Goal: Task Accomplishment & Management: Manage account settings

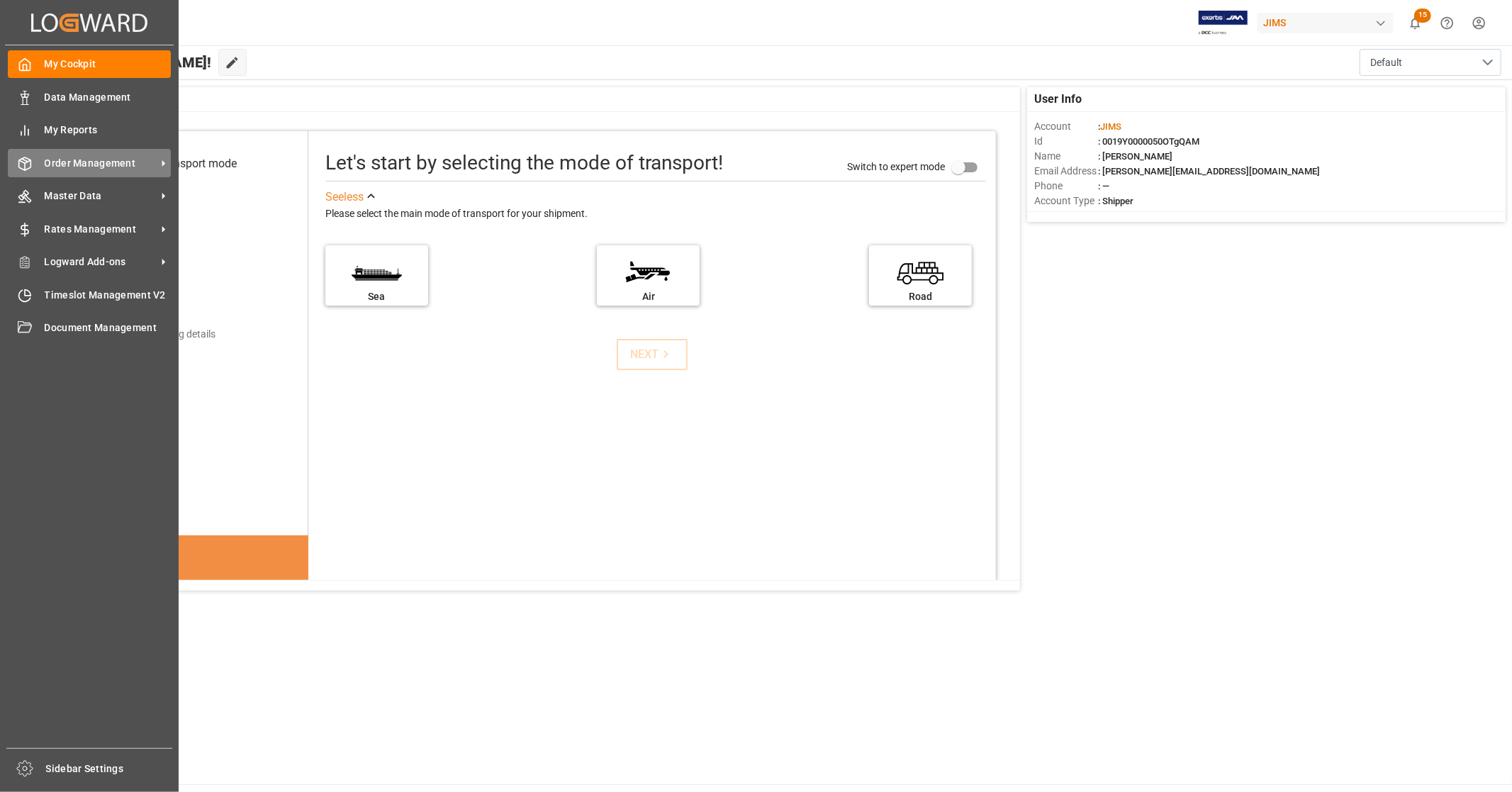
click at [101, 168] on span "Order Management" at bounding box center [100, 164] width 112 height 15
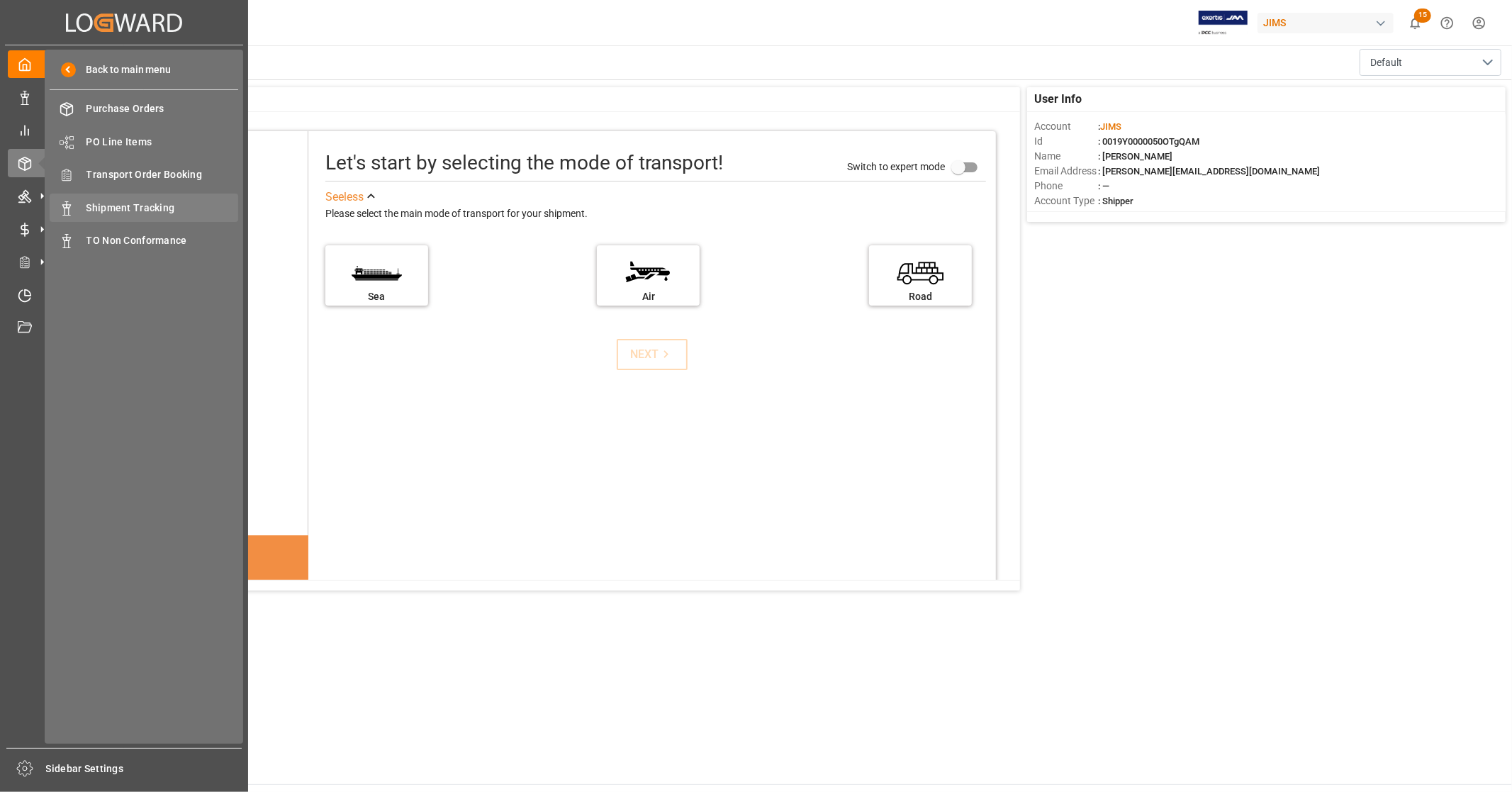
click at [159, 203] on span "Shipment Tracking" at bounding box center [163, 208] width 152 height 15
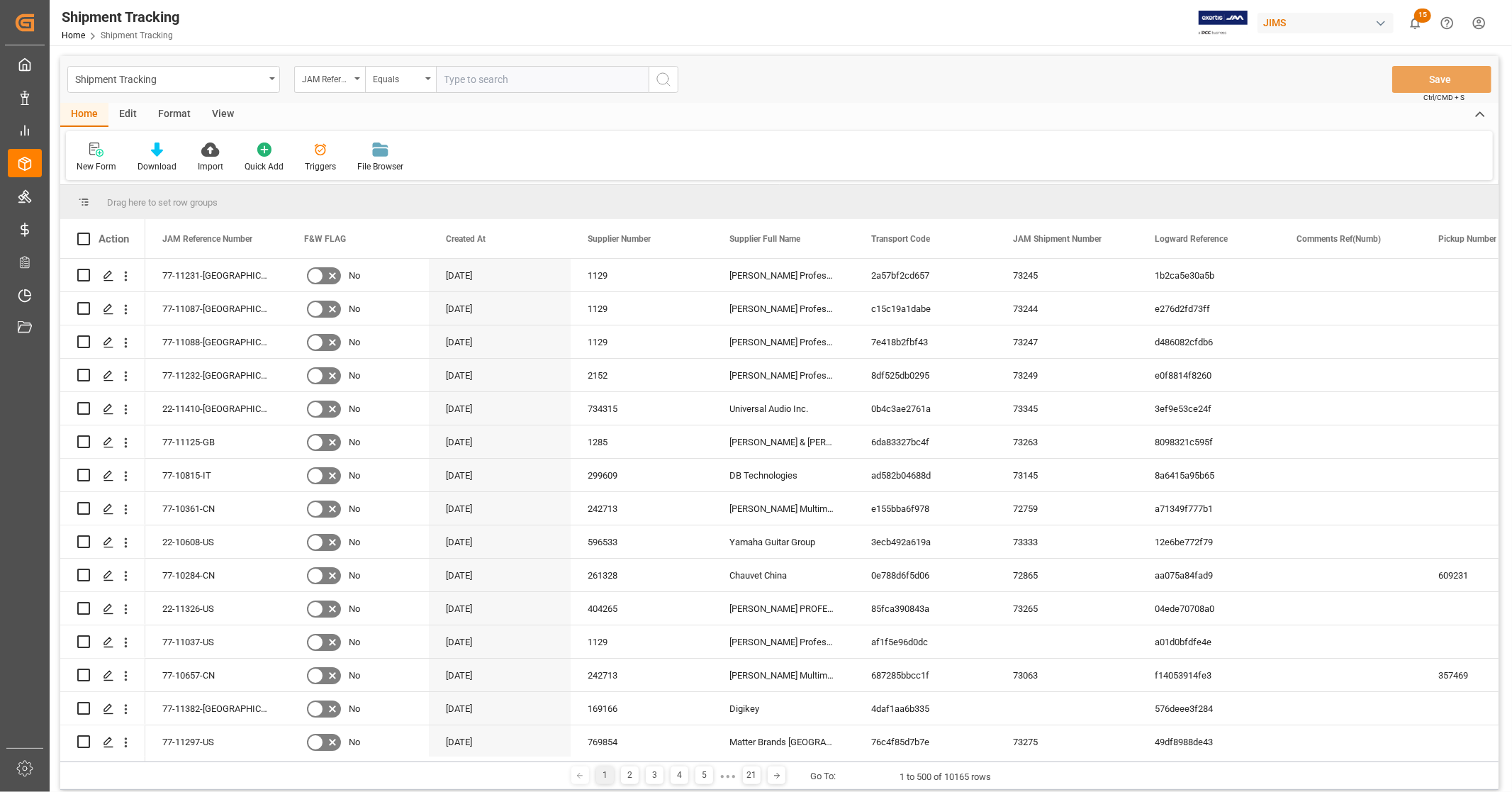
click at [221, 113] on div "View" at bounding box center [223, 115] width 43 height 24
click at [80, 113] on div "Home" at bounding box center [84, 115] width 49 height 24
click at [514, 80] on input "text" at bounding box center [542, 79] width 213 height 27
click at [479, 80] on input "text" at bounding box center [542, 79] width 213 height 27
click at [327, 81] on div "JAM Reference Number" at bounding box center [326, 78] width 49 height 16
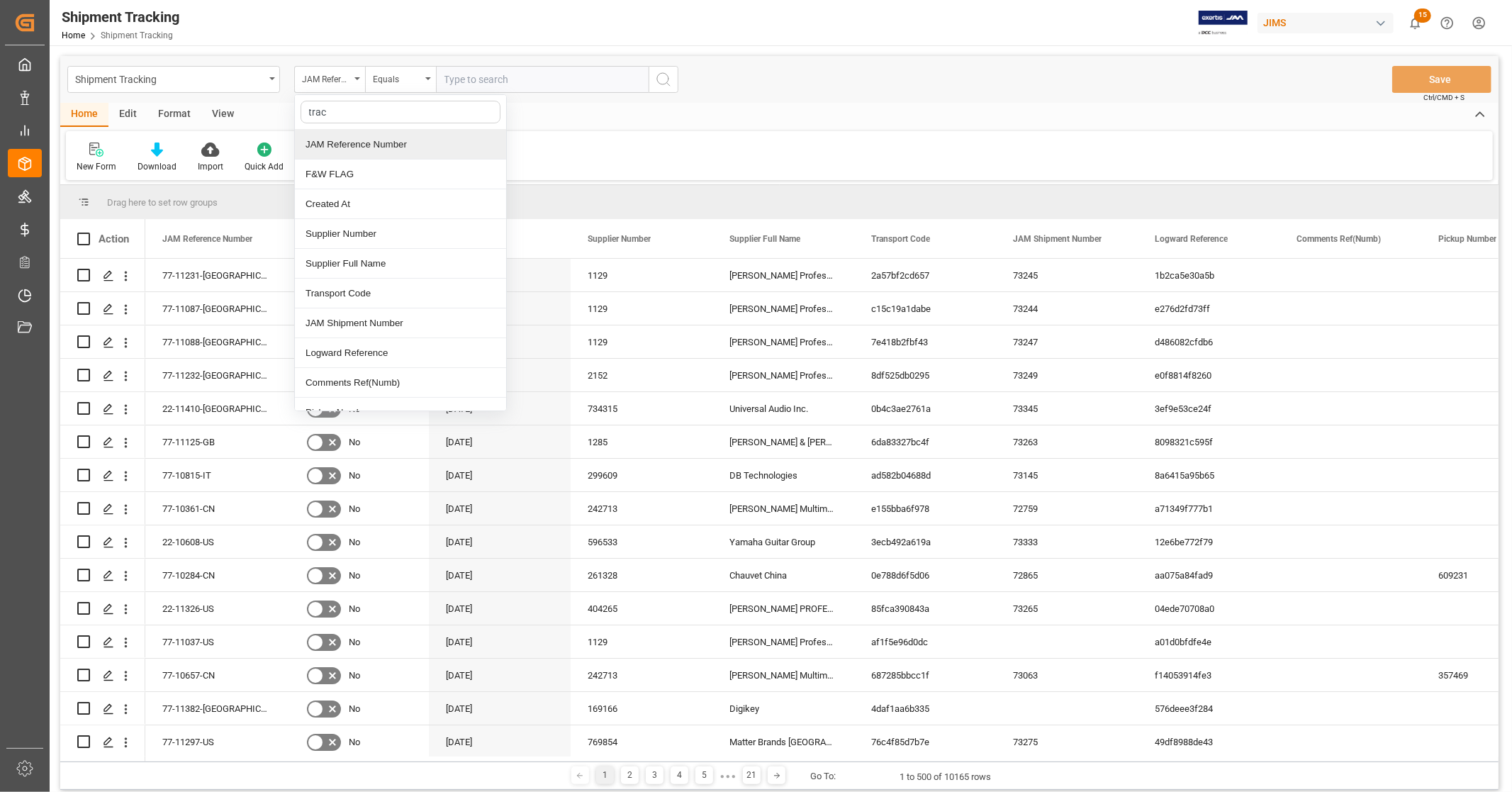
type input "track"
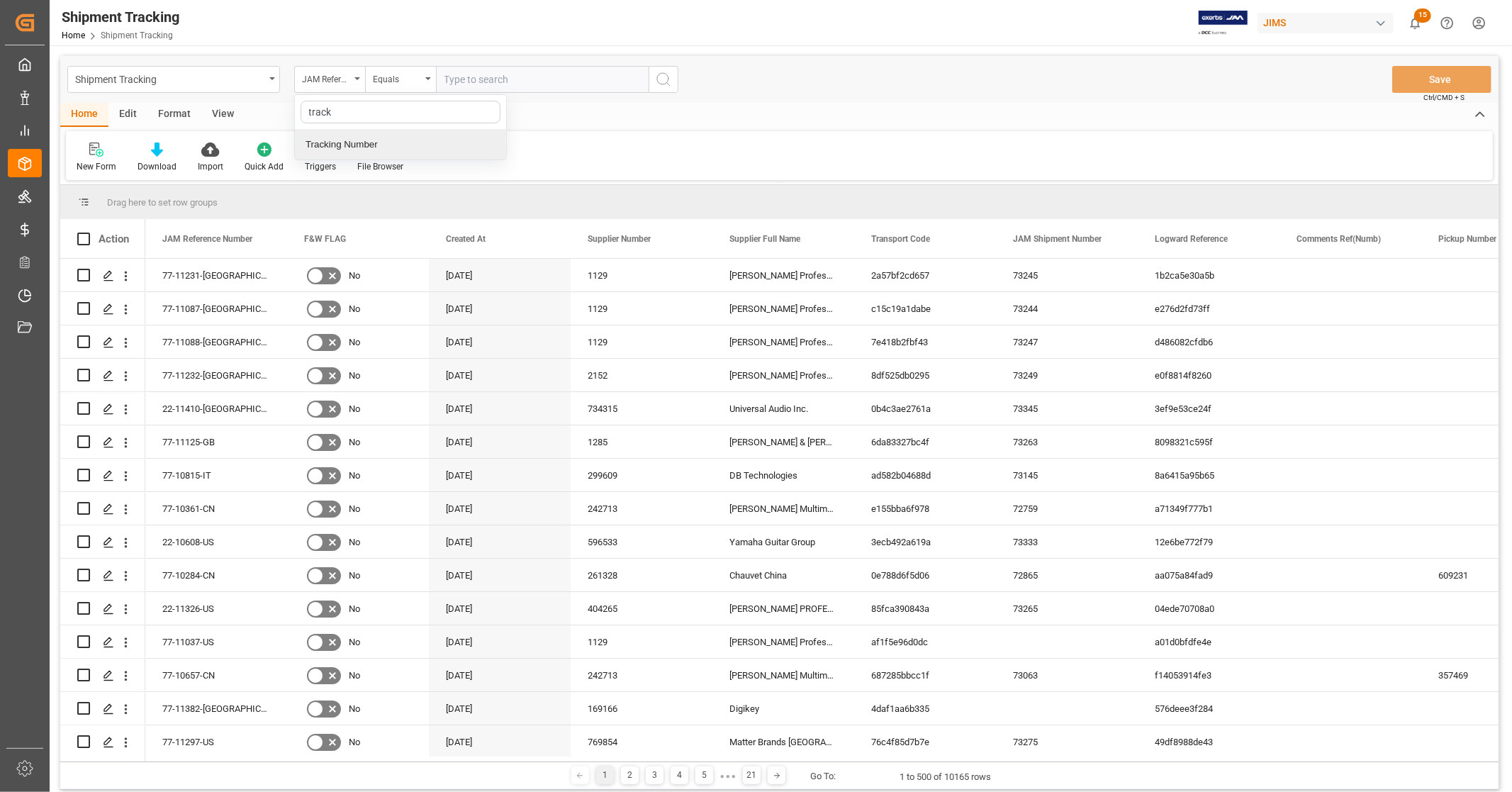
click at [355, 147] on div "Tracking Number" at bounding box center [400, 144] width 211 height 30
click at [470, 75] on input "text" at bounding box center [542, 79] width 213 height 27
type input "6802568533"
click at [664, 83] on circle "search button" at bounding box center [663, 79] width 11 height 11
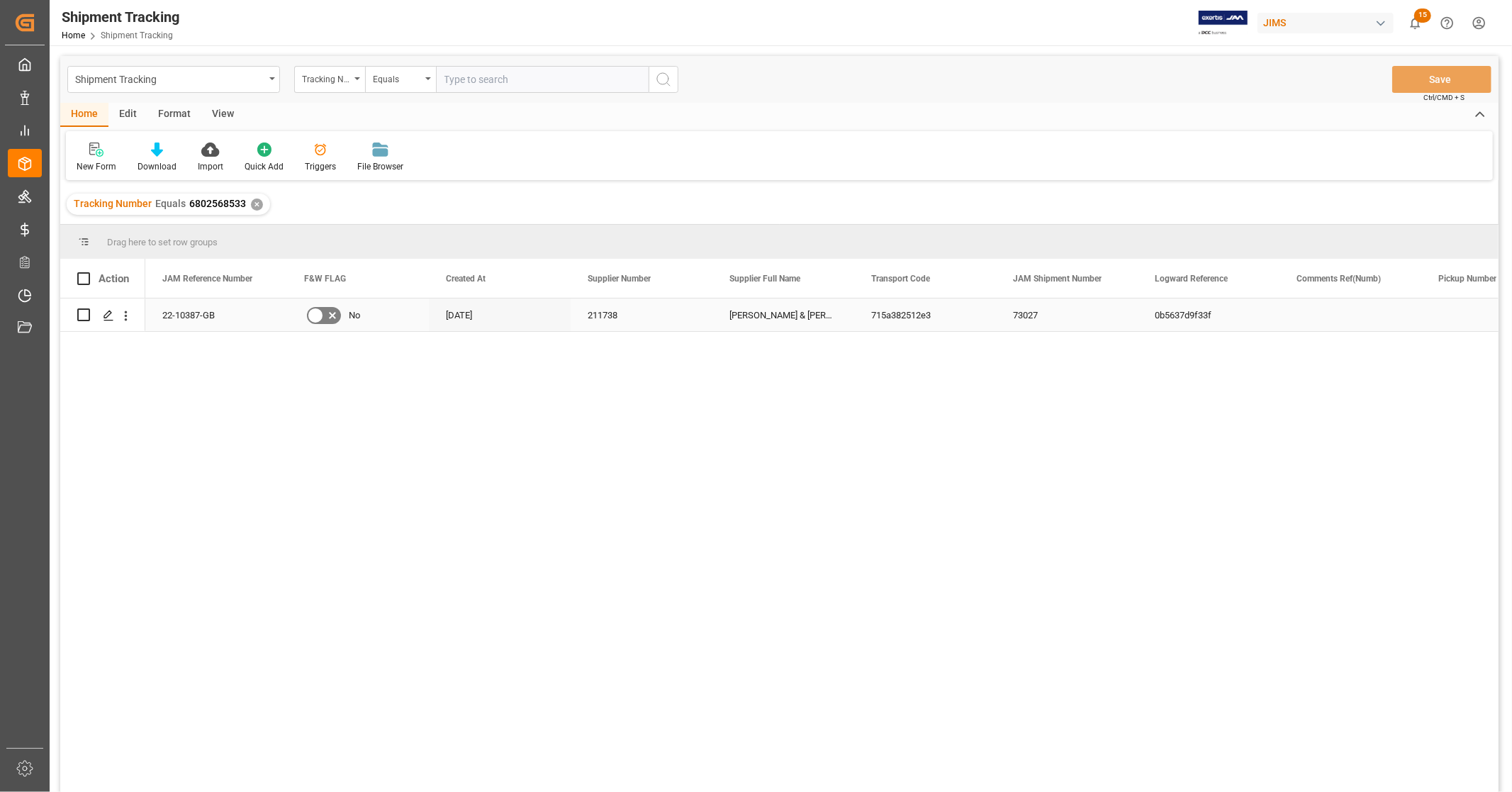
click at [238, 315] on div "22-10387-GB" at bounding box center [215, 315] width 142 height 32
click at [621, 547] on div "22-10387-GB No [DATE] 211738 [PERSON_NAME][GEOGRAPHIC_DATA][PERSON_NAME] (US fu…" at bounding box center [821, 550] width 1353 height 503
click at [245, 317] on div "22-10387-GB" at bounding box center [215, 315] width 142 height 32
click at [108, 316] on polygon "Press SPACE to select this row." at bounding box center [108, 313] width 7 height 7
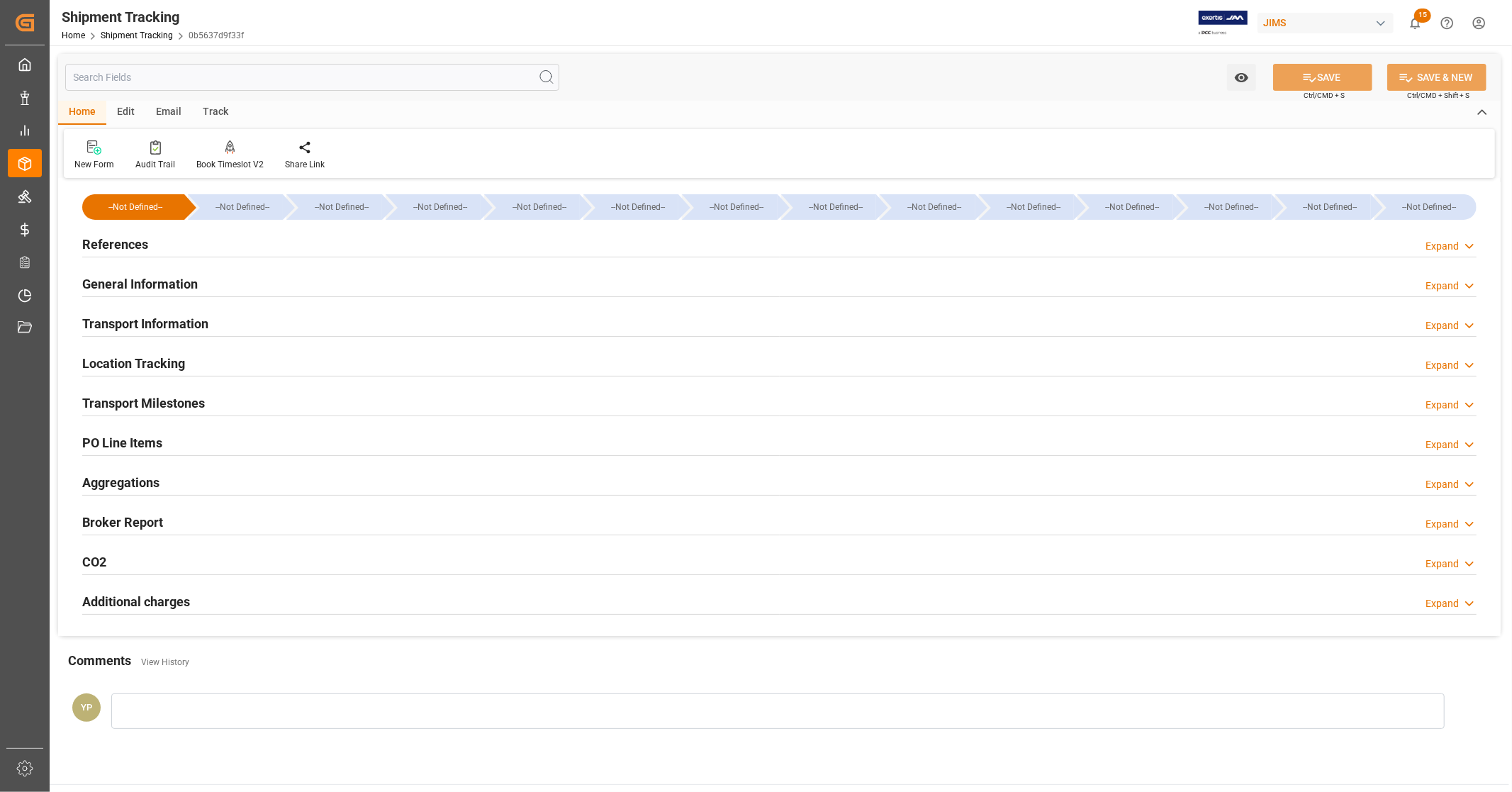
type input "[DATE] 14:49"
click at [151, 248] on div "References Expand" at bounding box center [779, 243] width 1394 height 27
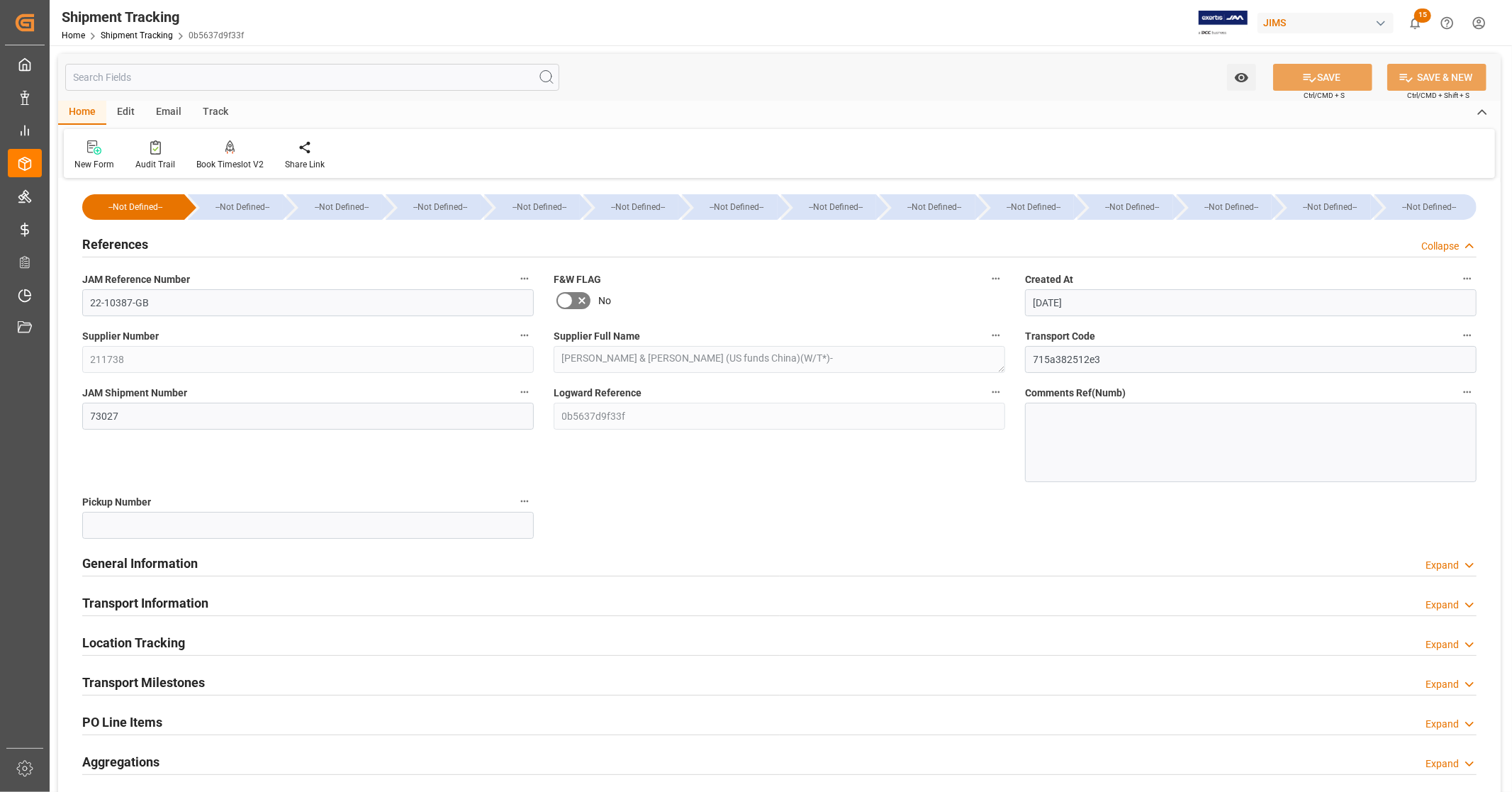
click at [151, 244] on div "References Collapse" at bounding box center [779, 243] width 1394 height 27
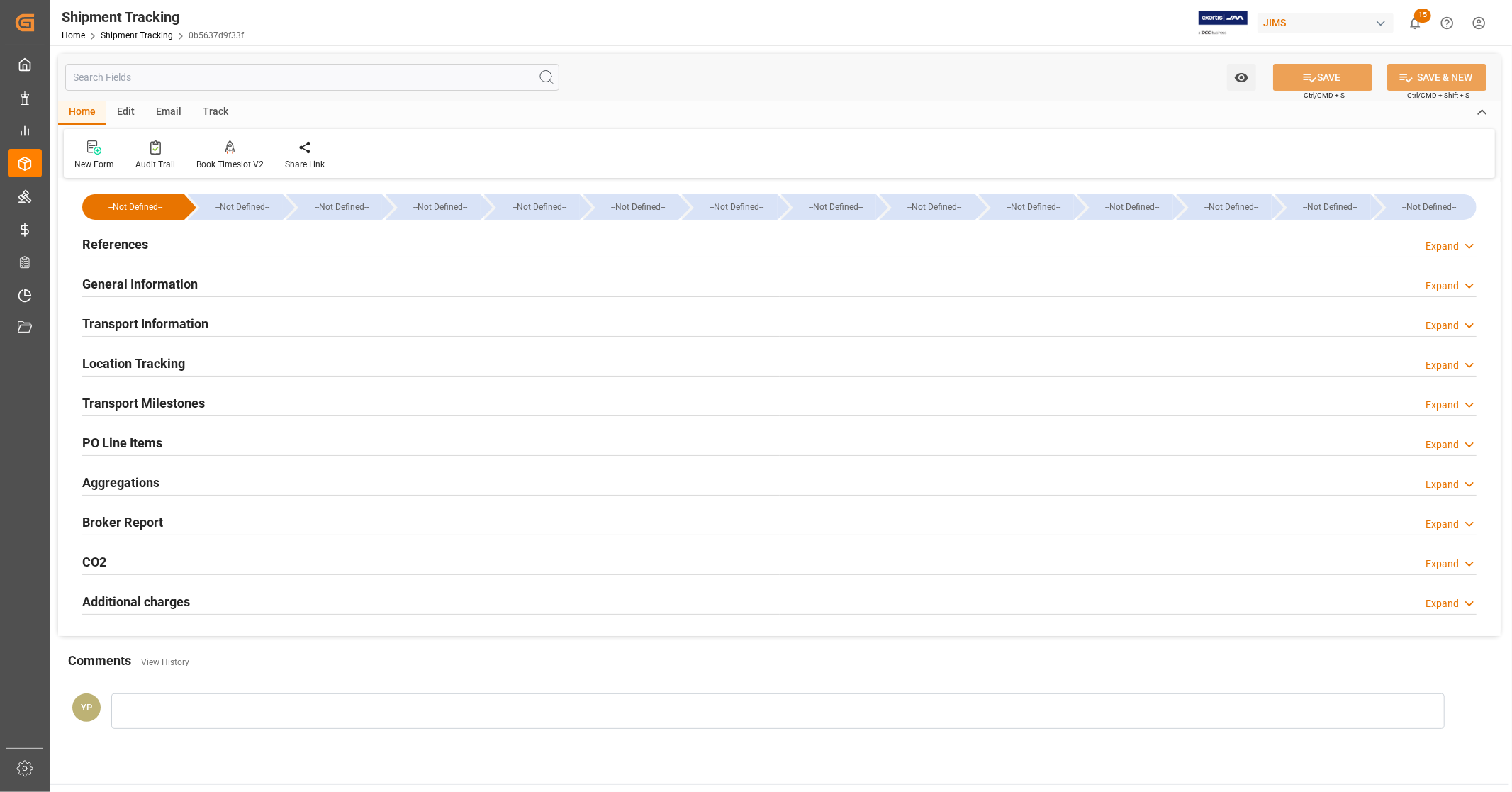
click at [151, 287] on h2 "General Information" at bounding box center [140, 284] width 116 height 19
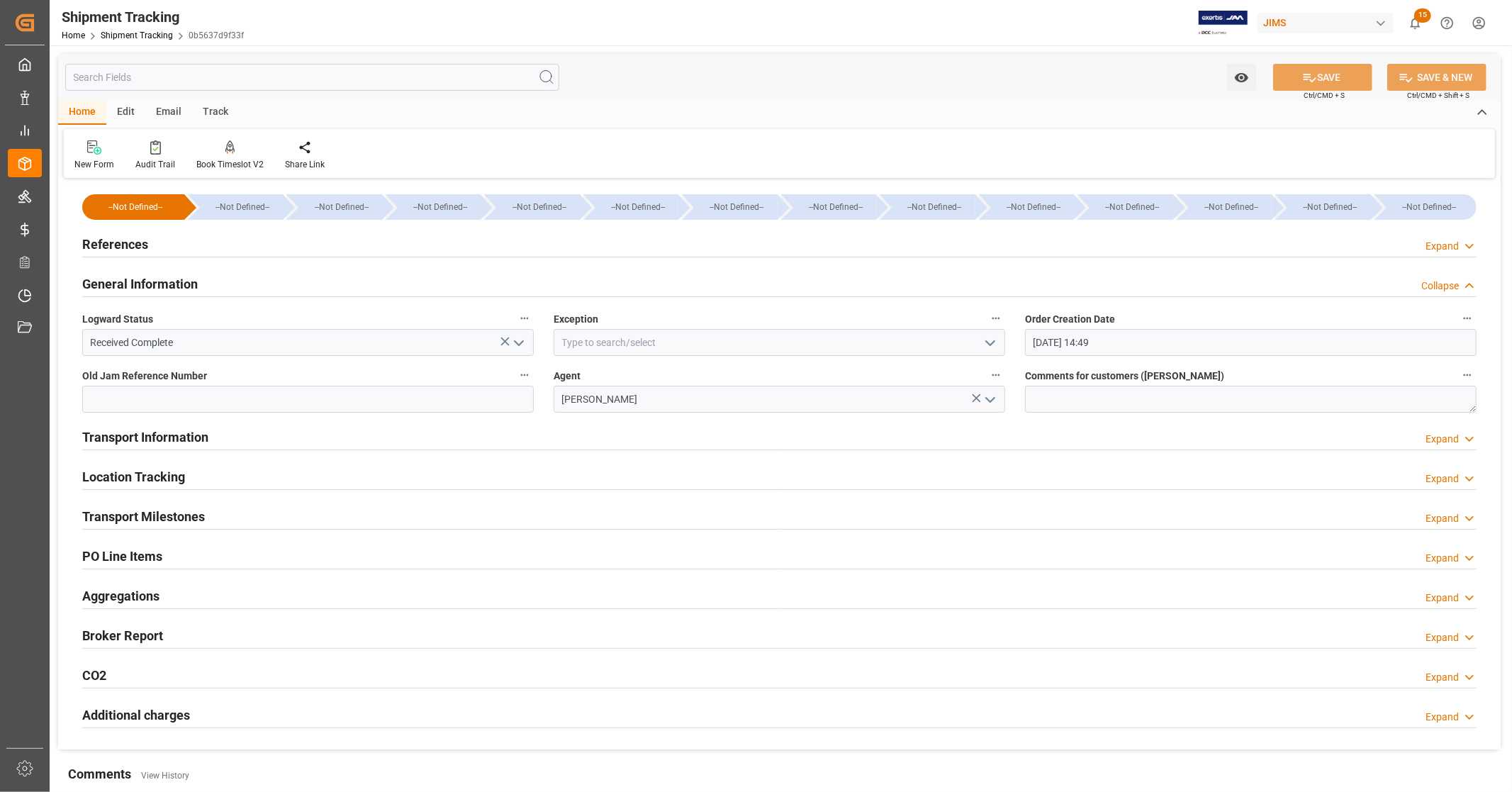
click at [157, 283] on h2 "General Information" at bounding box center [140, 284] width 116 height 19
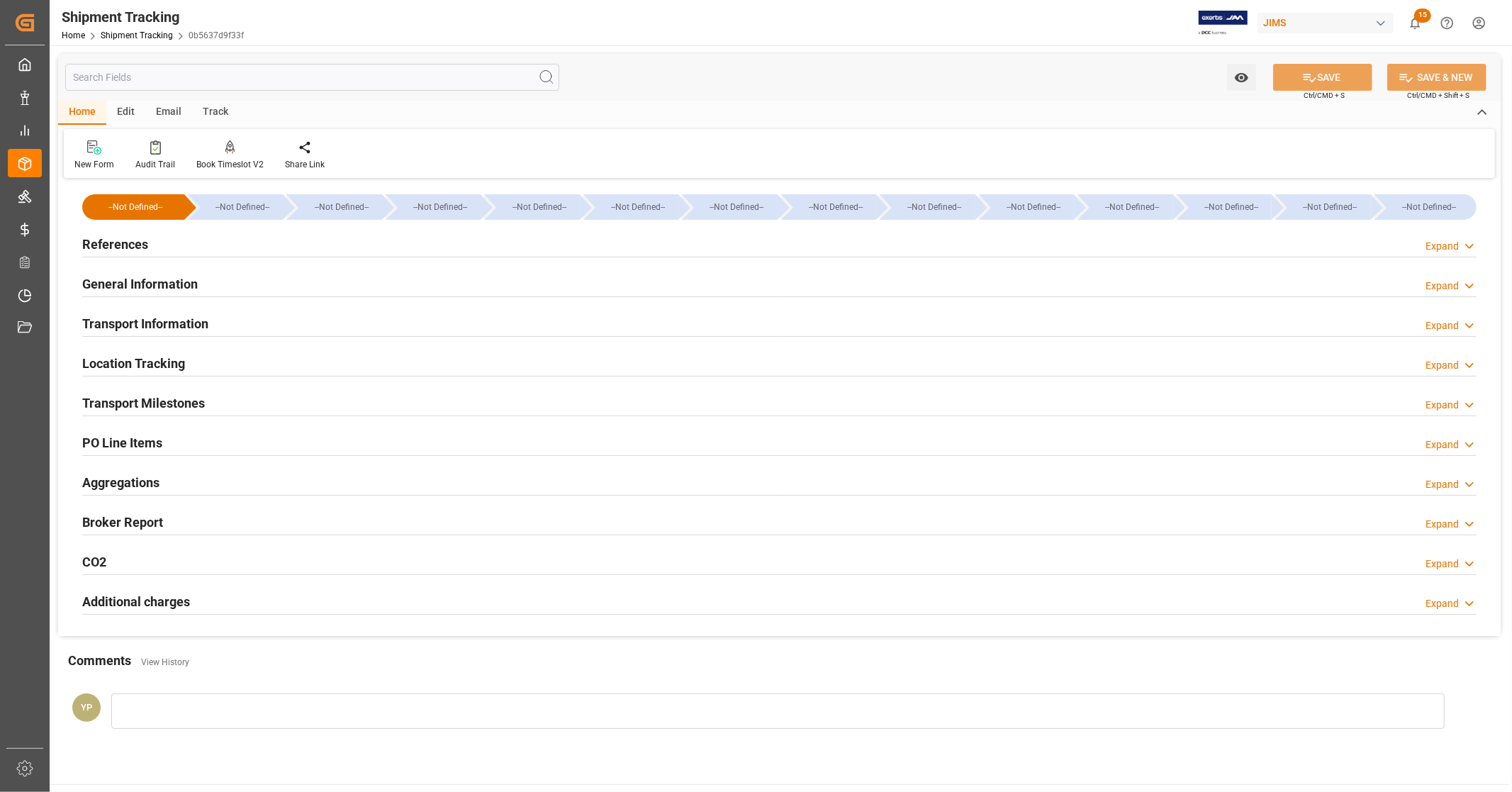
click at [162, 325] on h2 "Transport Information" at bounding box center [146, 324] width 126 height 19
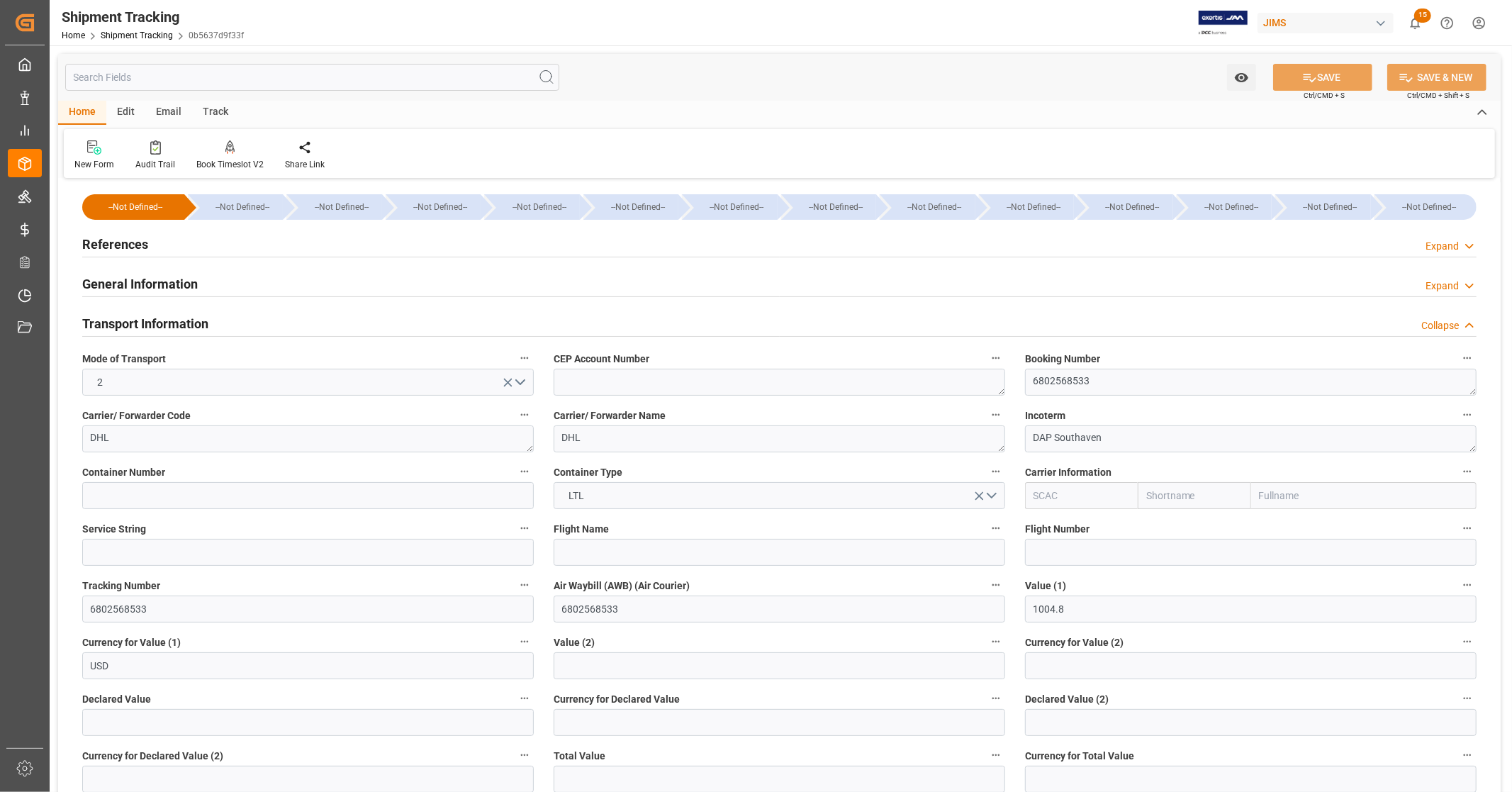
scroll to position [79, 0]
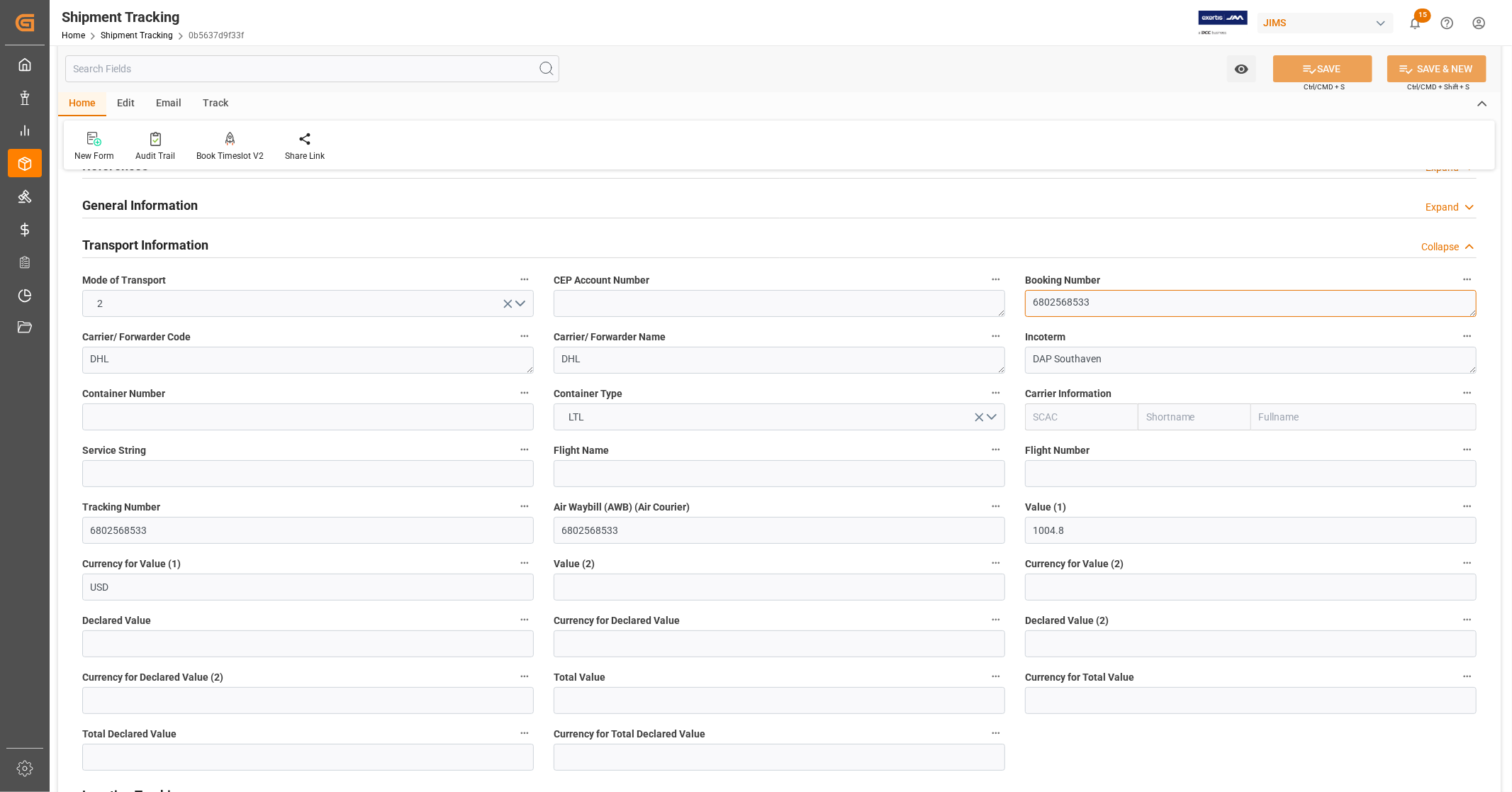
click at [1064, 299] on textarea "6802568533" at bounding box center [1251, 303] width 452 height 27
